Goal: Information Seeking & Learning: Learn about a topic

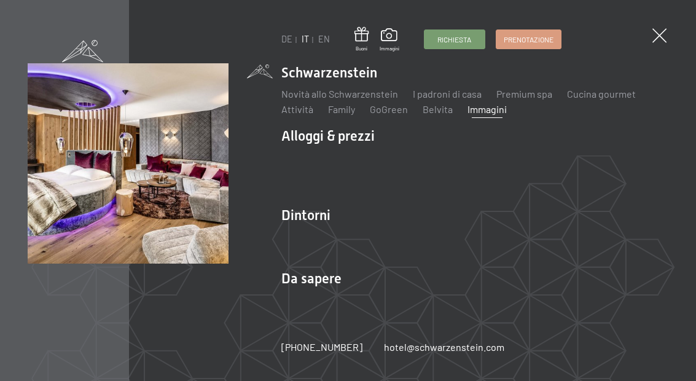
click at [328, 158] on link "Servizi inclusi" at bounding box center [310, 157] width 59 height 12
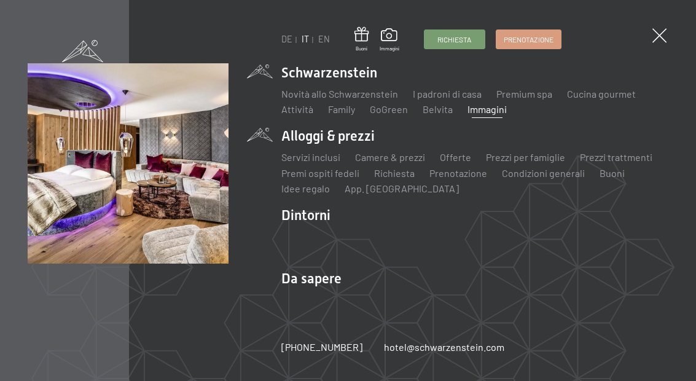
click at [399, 157] on link "Camere & prezzi" at bounding box center [390, 157] width 70 height 12
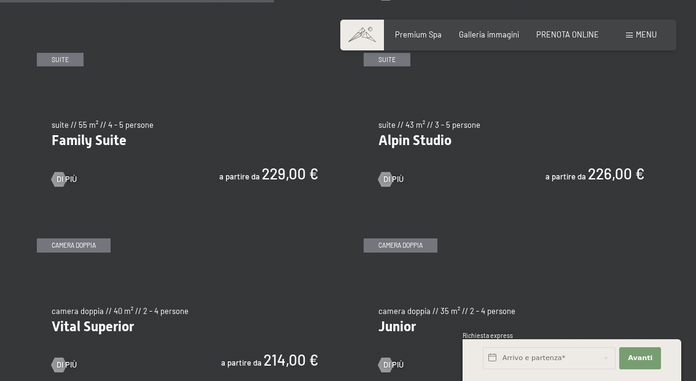
scroll to position [1171, 0]
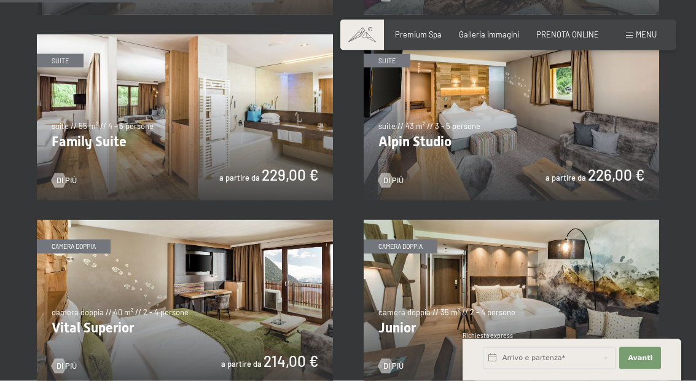
click at [161, 160] on img at bounding box center [185, 117] width 296 height 166
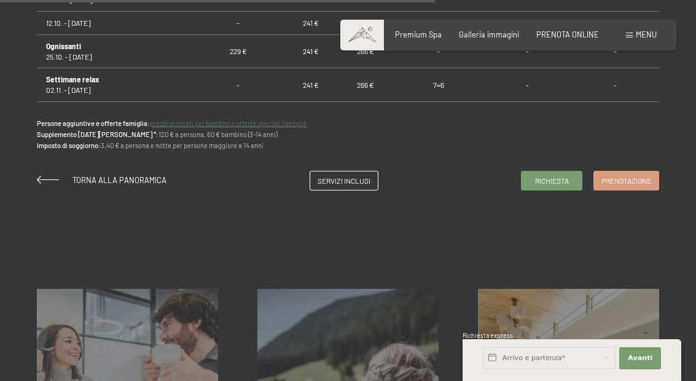
scroll to position [916, 0]
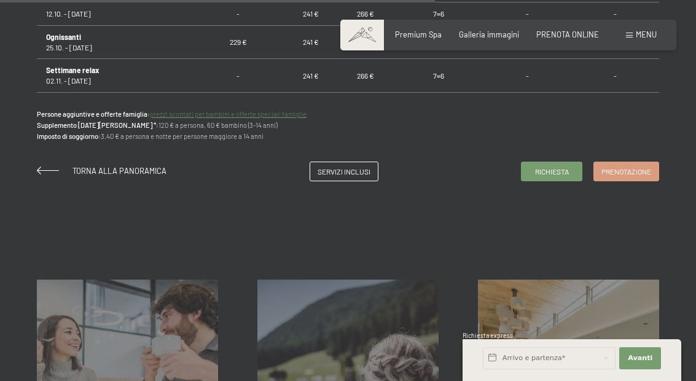
click at [322, 174] on link "Servizi inclusi" at bounding box center [344, 171] width 68 height 18
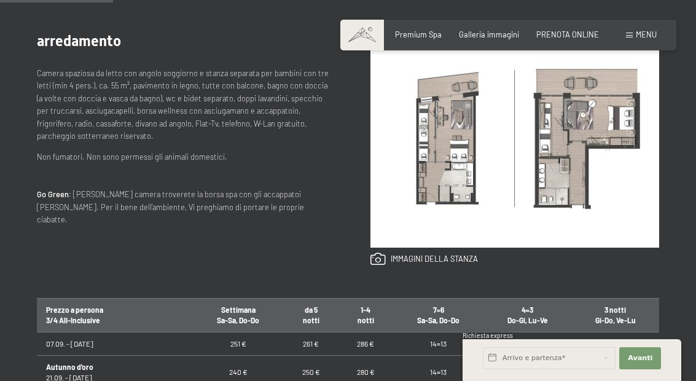
scroll to position [188, 0]
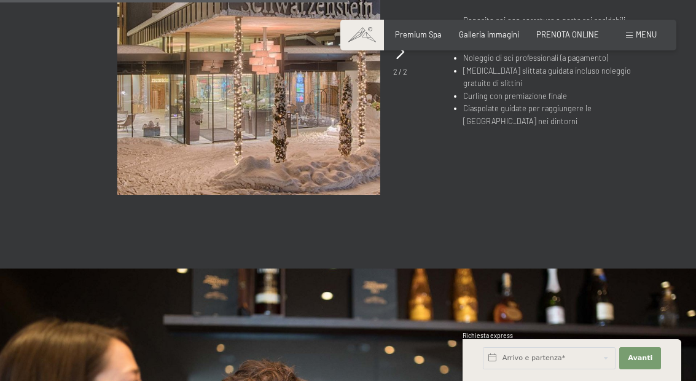
scroll to position [979, 0]
